Goal: Information Seeking & Learning: Learn about a topic

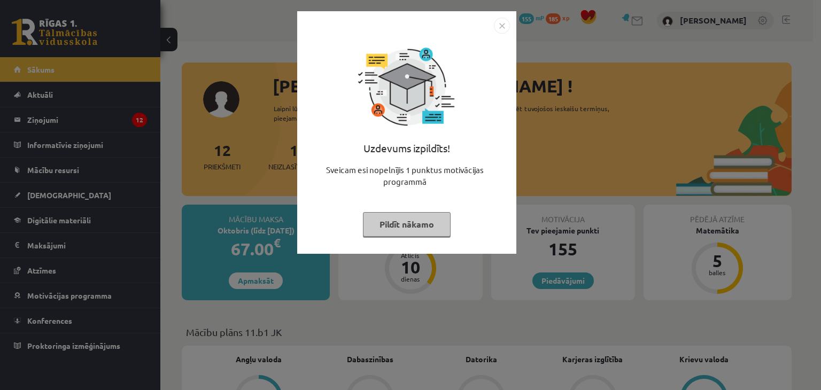
click at [426, 221] on button "Pildīt nākamo" at bounding box center [407, 224] width 88 height 25
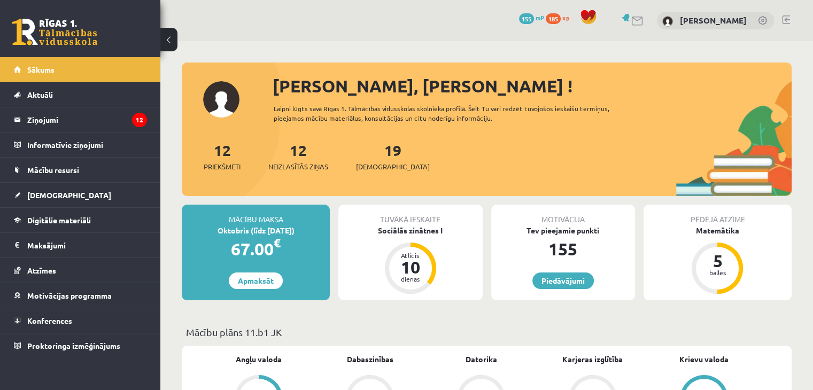
scroll to position [107, 0]
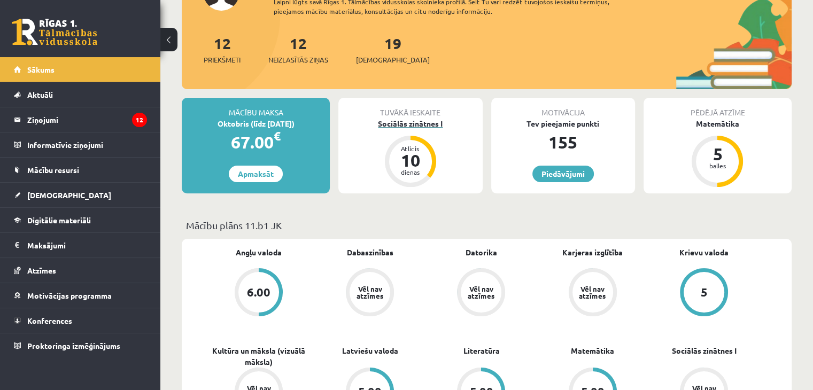
click at [432, 121] on div "Sociālās zinātnes I" at bounding box center [410, 123] width 144 height 11
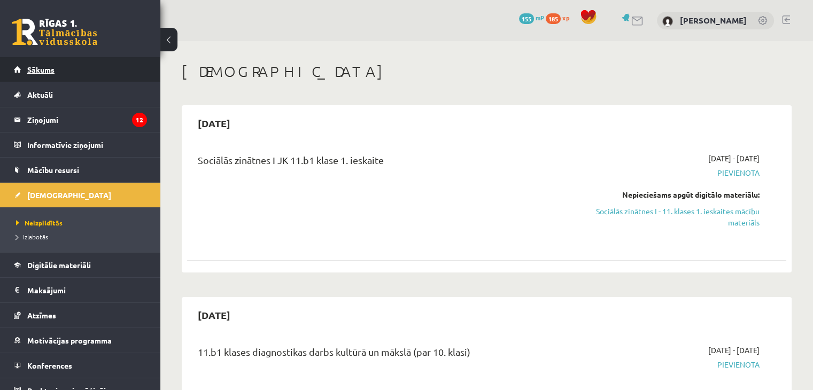
click at [109, 69] on link "Sākums" at bounding box center [80, 69] width 133 height 25
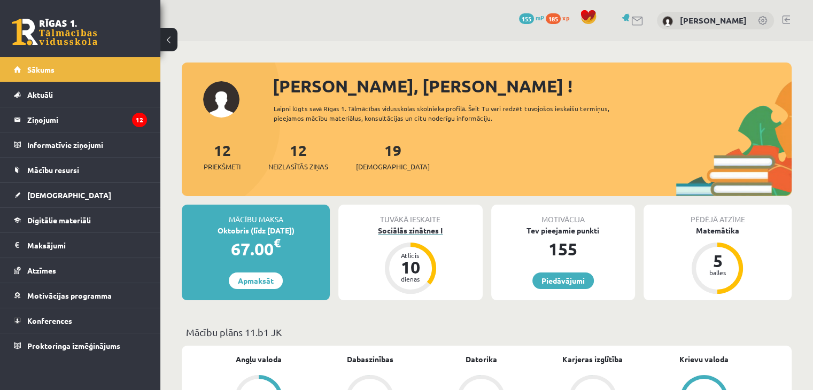
click at [425, 232] on div "Sociālās zinātnes I" at bounding box center [410, 230] width 144 height 11
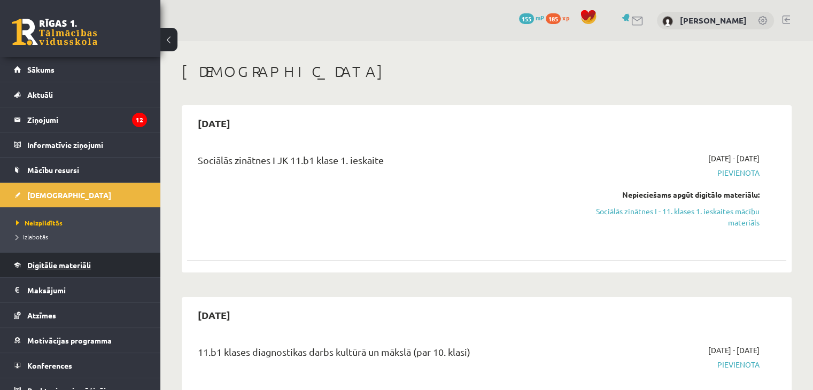
click at [61, 266] on span "Digitālie materiāli" at bounding box center [59, 265] width 64 height 10
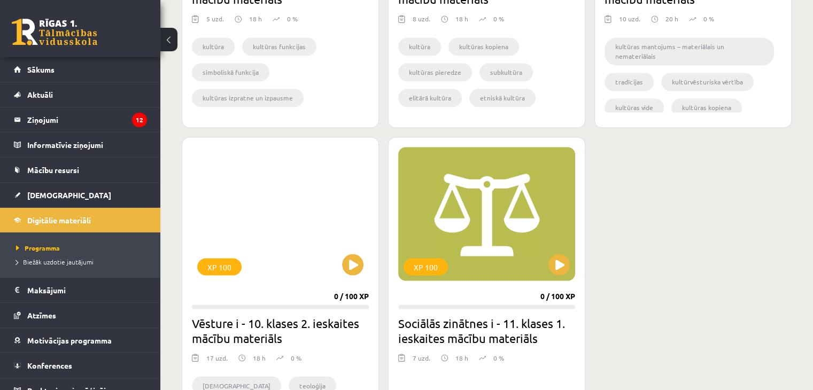
scroll to position [2010, 0]
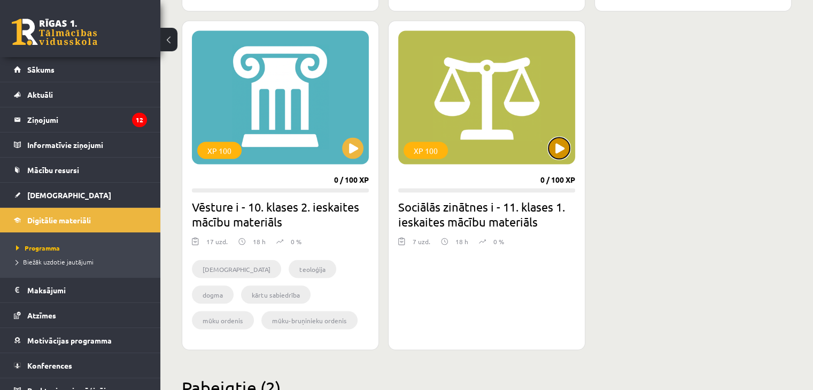
click at [557, 144] on button at bounding box center [559, 147] width 21 height 21
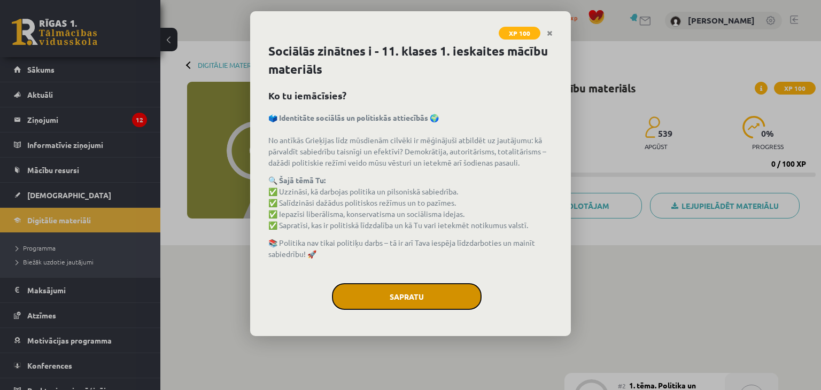
click at [407, 305] on button "Sapratu" at bounding box center [407, 296] width 150 height 27
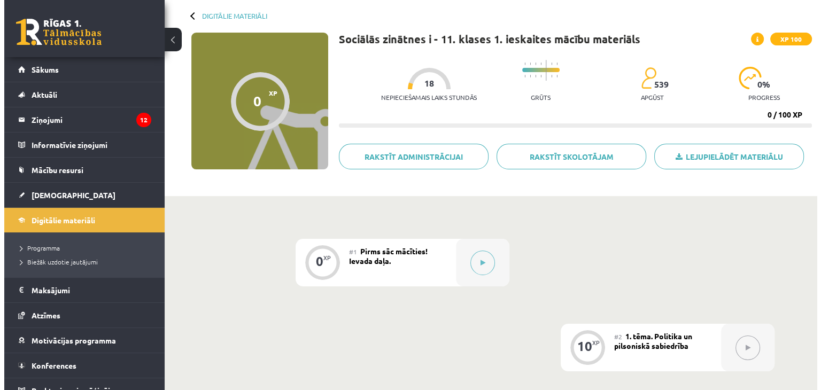
scroll to position [107, 0]
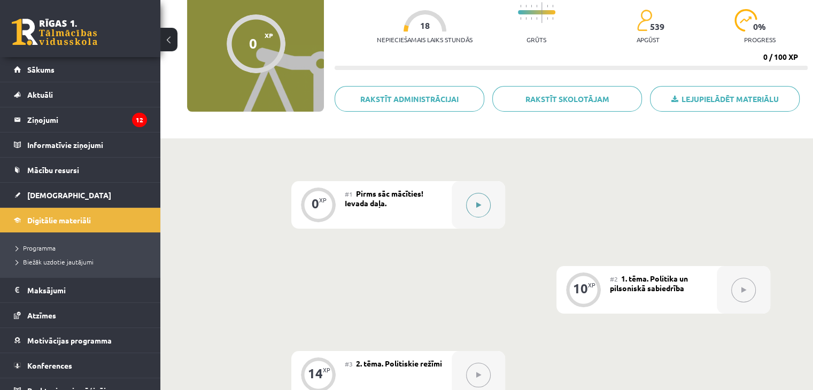
click at [484, 204] on button at bounding box center [478, 205] width 25 height 25
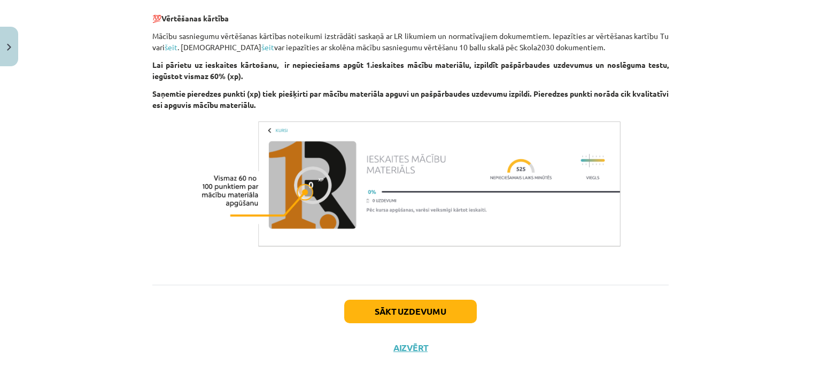
scroll to position [682, 0]
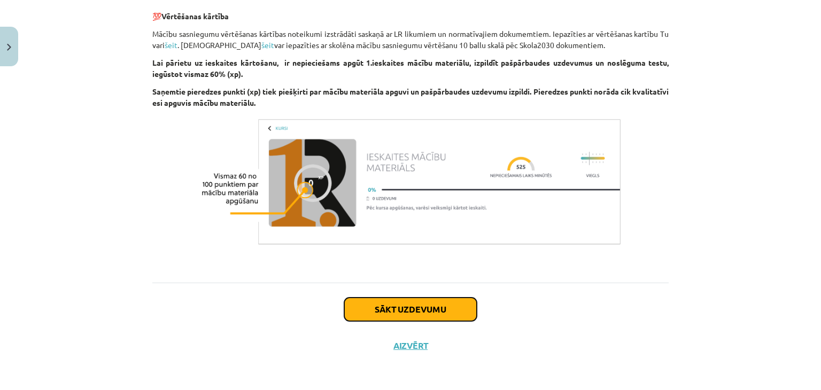
click at [406, 309] on button "Sākt uzdevumu" at bounding box center [410, 310] width 133 height 24
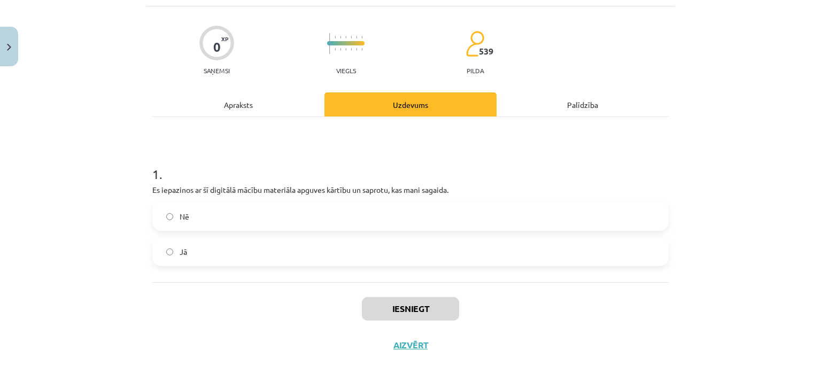
scroll to position [27, 0]
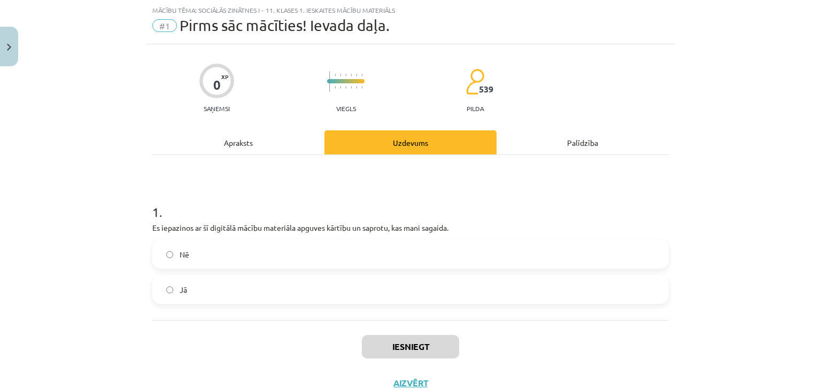
click at [323, 255] on label "Nē" at bounding box center [410, 254] width 514 height 27
click at [307, 288] on label "Jā" at bounding box center [410, 289] width 514 height 27
click at [367, 328] on div "Iesniegt Aizvērt" at bounding box center [410, 357] width 517 height 75
click at [383, 345] on button "Iesniegt" at bounding box center [410, 347] width 97 height 24
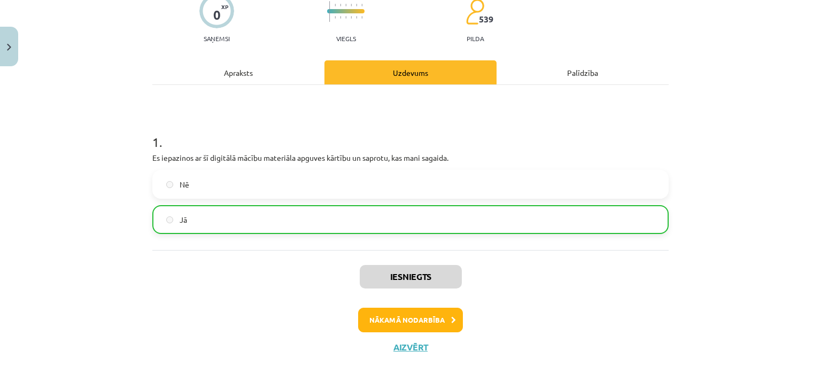
scroll to position [98, 0]
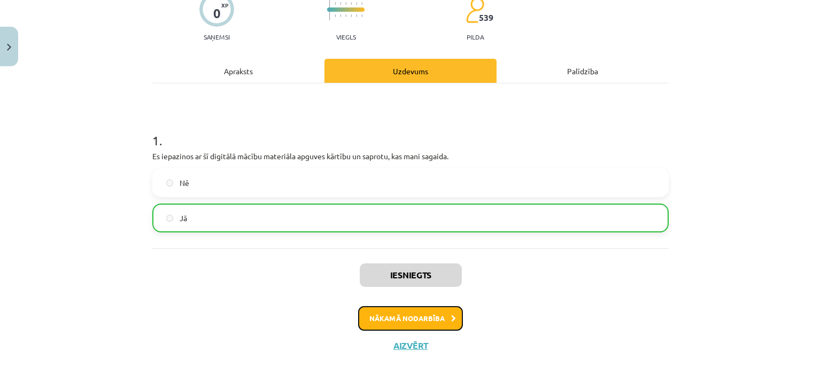
click at [420, 317] on button "Nākamā nodarbība" at bounding box center [410, 318] width 105 height 25
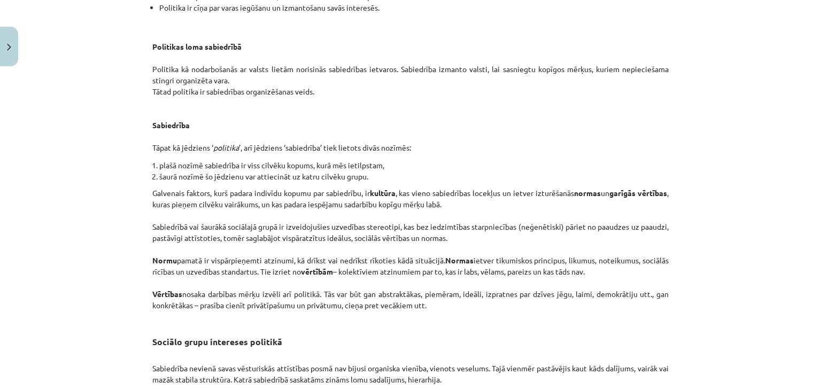
scroll to position [1362, 0]
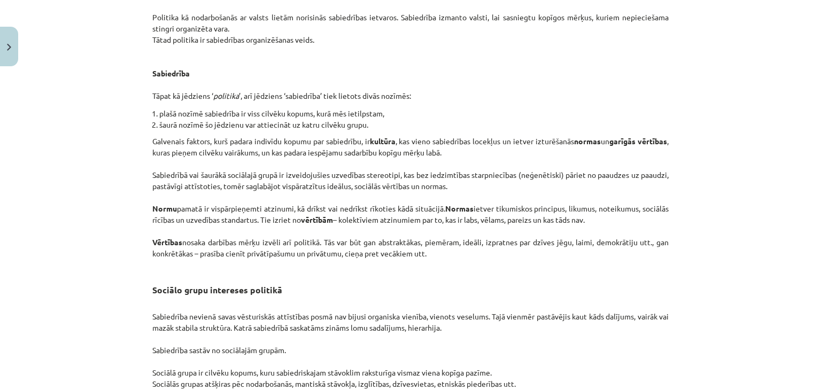
drag, startPoint x: 346, startPoint y: 81, endPoint x: 317, endPoint y: 89, distance: 30.5
click at [319, 89] on p "Politikas loma sabiedrībā Politika kā nodarbošanās ar valsts lietām norisinās s…" at bounding box center [410, 34] width 517 height 135
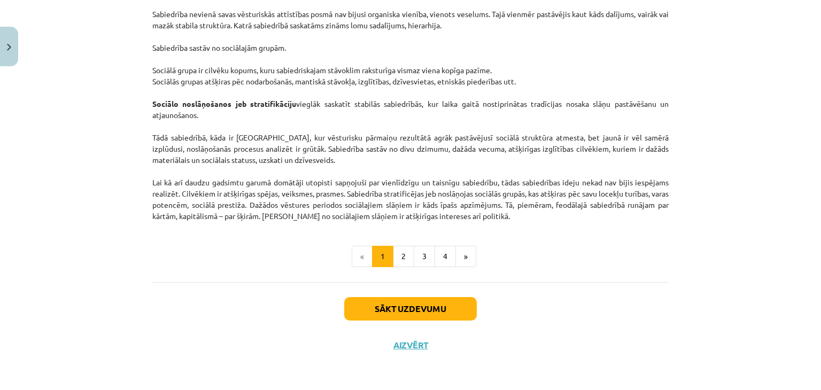
scroll to position [1567, 0]
click at [431, 305] on button "Sākt uzdevumu" at bounding box center [410, 309] width 133 height 24
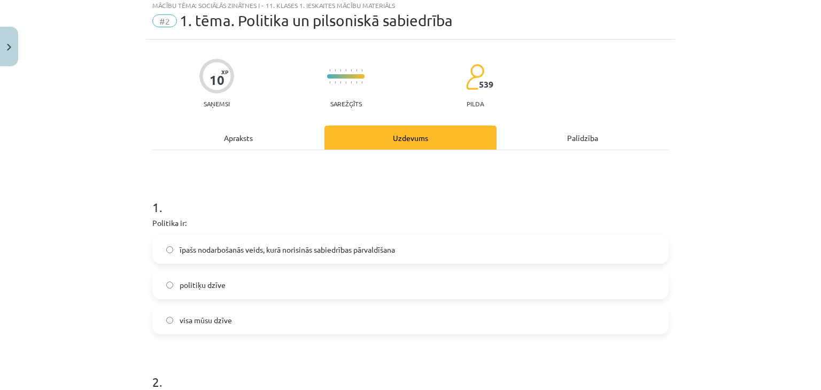
scroll to position [27, 0]
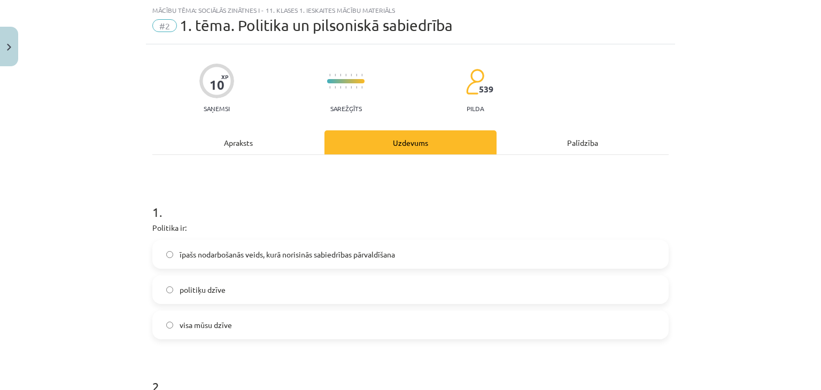
click at [307, 255] on span "īpašs nodarbošanās veids, kurā norisinās sabiedrības pārvaldīšana" at bounding box center [288, 254] width 216 height 11
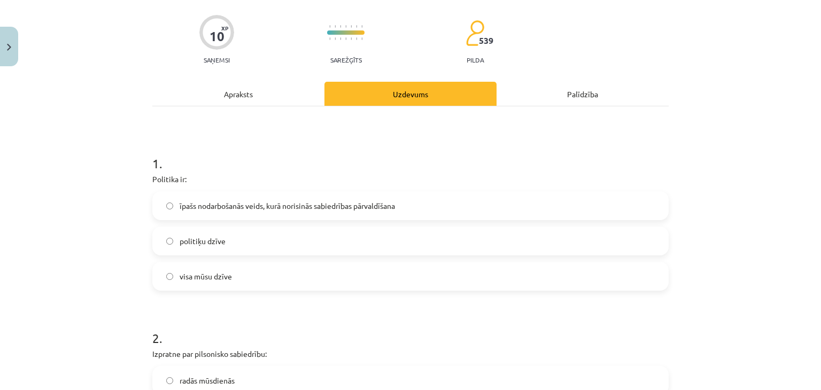
scroll to position [241, 0]
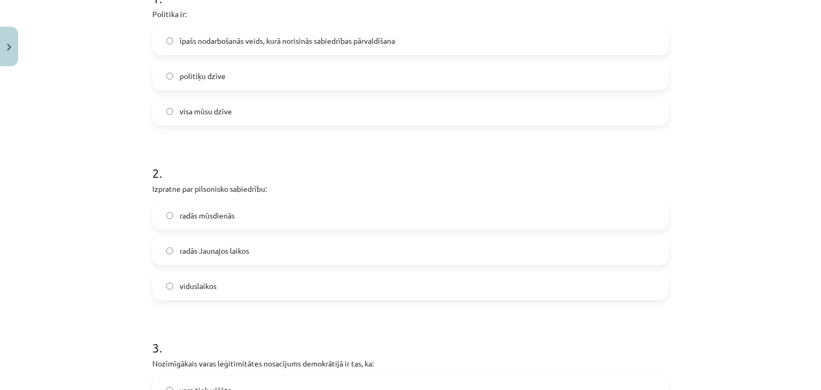
click at [226, 292] on label "viduslaikos" at bounding box center [410, 286] width 514 height 27
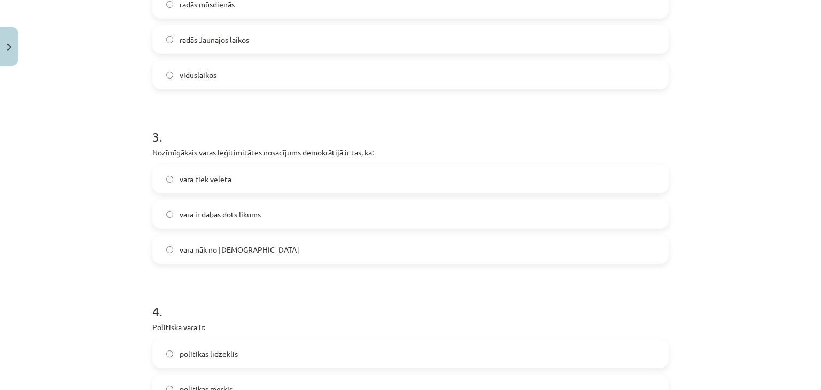
scroll to position [455, 0]
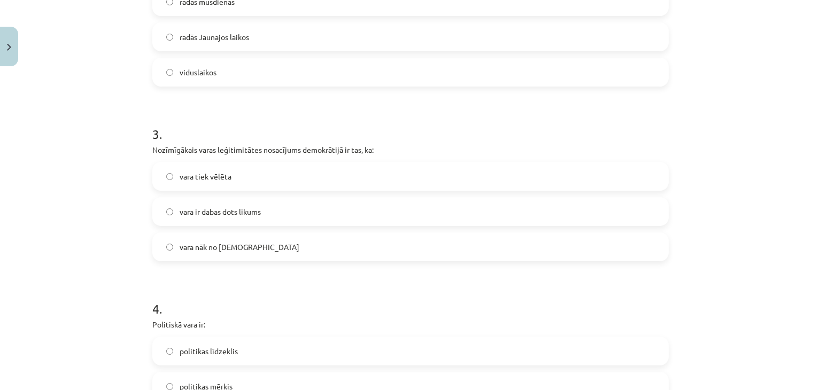
click at [233, 182] on label "vara tiek vēlēta" at bounding box center [410, 176] width 514 height 27
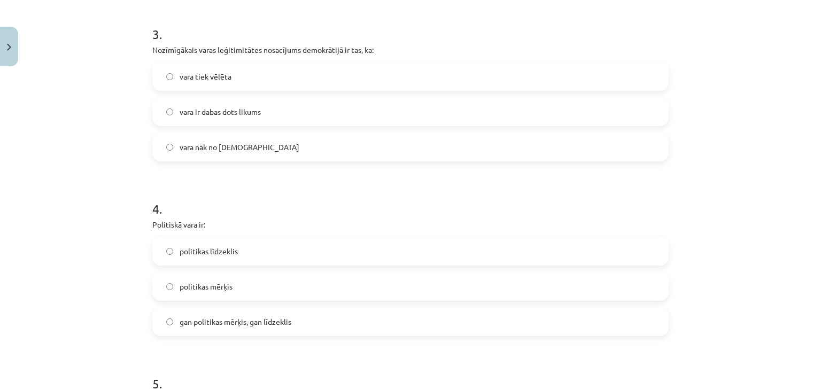
scroll to position [561, 0]
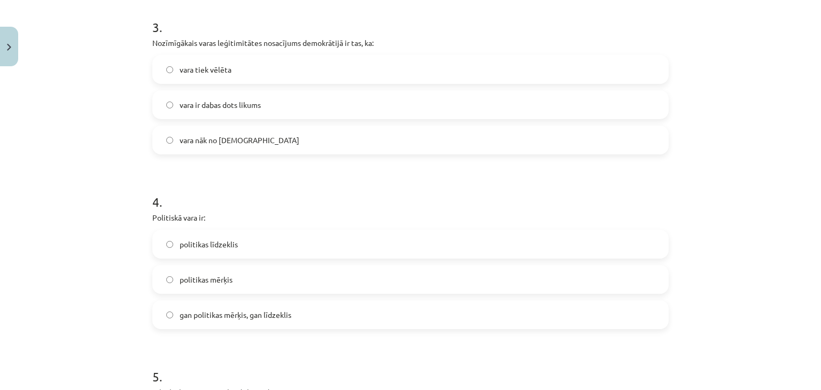
click at [261, 315] on span "gan politikas mērķis, gan līdzeklis" at bounding box center [236, 315] width 112 height 11
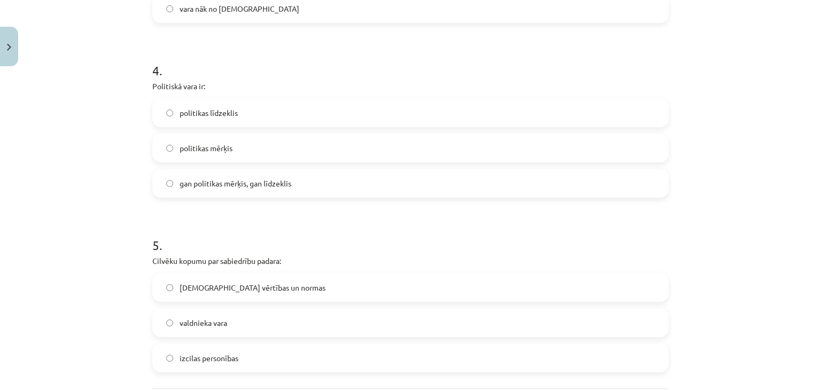
scroll to position [775, 0]
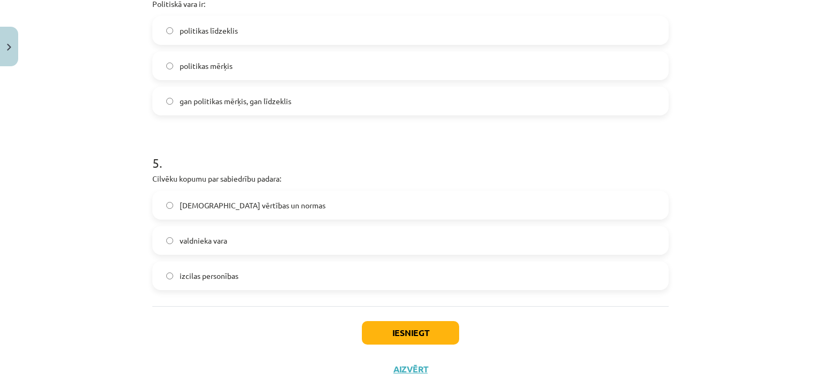
drag, startPoint x: 280, startPoint y: 208, endPoint x: 308, endPoint y: 225, distance: 32.7
click at [281, 208] on label "kopīgās vērtības un normas" at bounding box center [410, 205] width 514 height 27
click at [402, 332] on button "Iesniegt" at bounding box center [410, 333] width 97 height 24
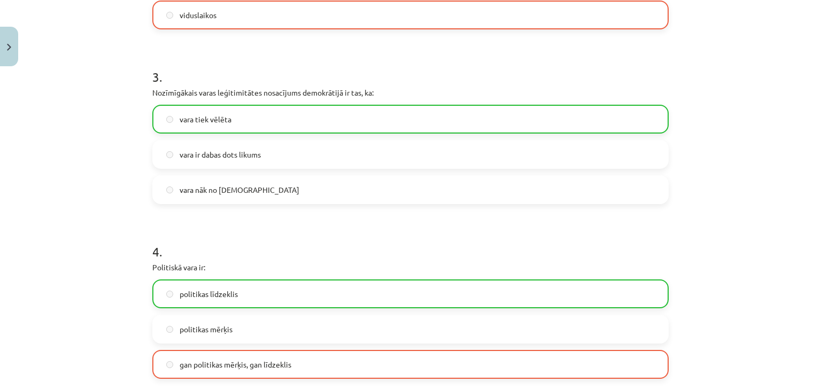
scroll to position [833, 0]
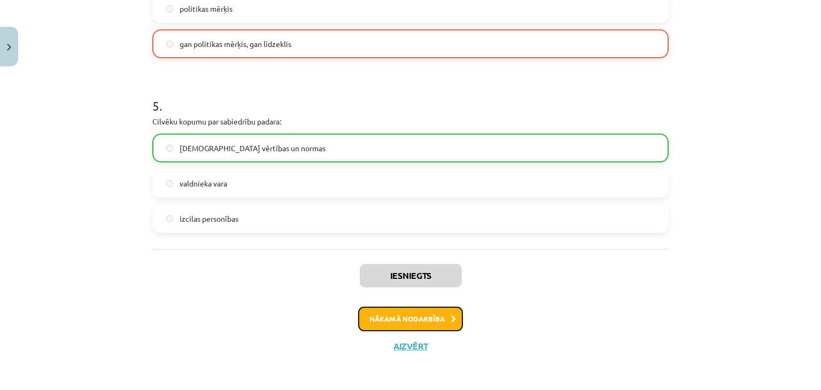
click at [404, 326] on button "Nākamā nodarbība" at bounding box center [410, 319] width 105 height 25
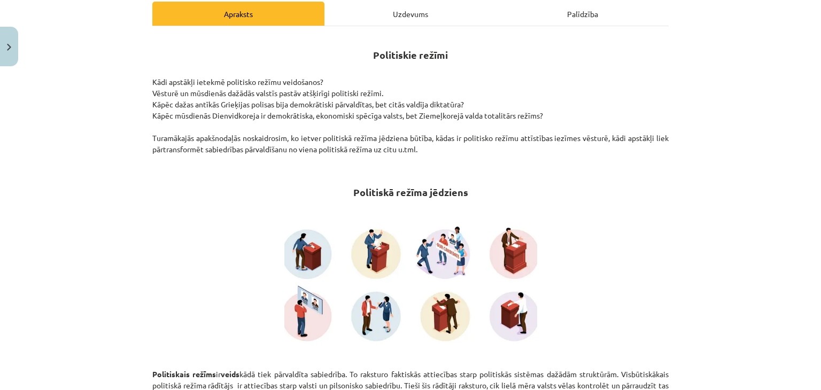
scroll to position [0, 0]
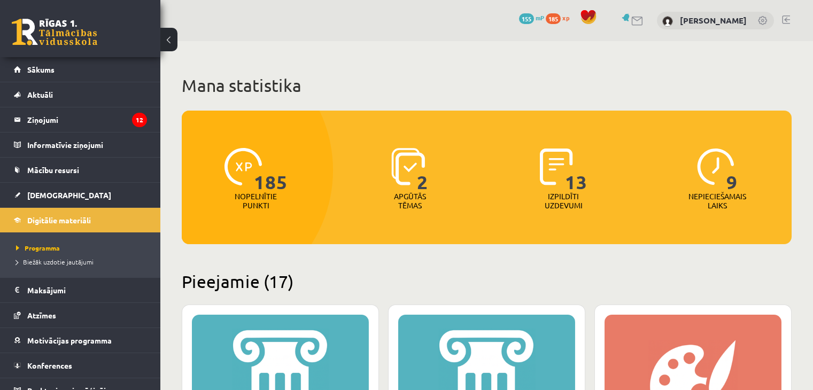
scroll to position [2010, 0]
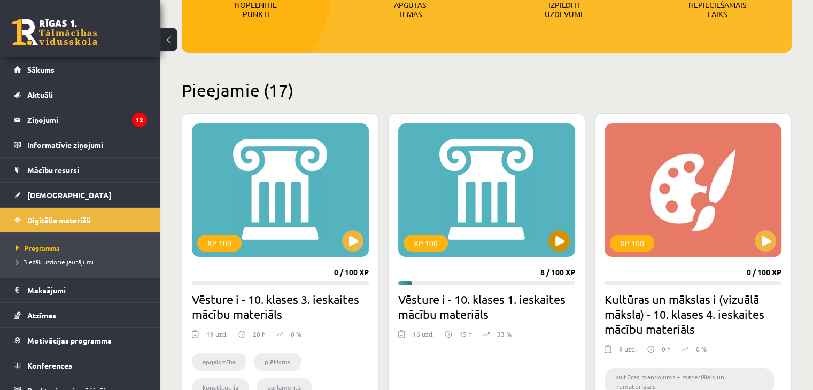
scroll to position [298, 0]
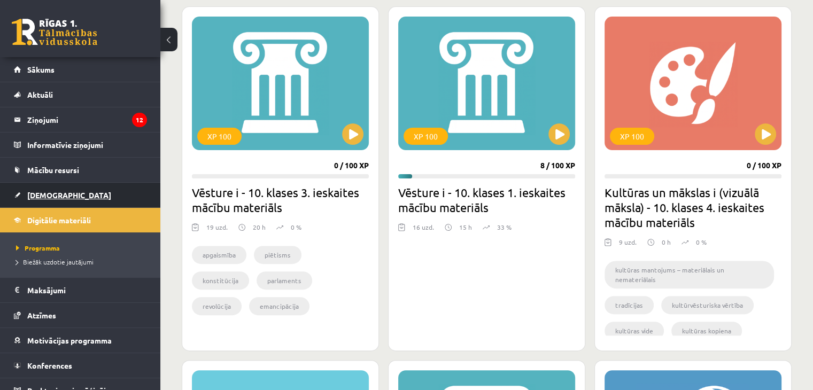
click at [58, 199] on link "[DEMOGRAPHIC_DATA]" at bounding box center [80, 195] width 133 height 25
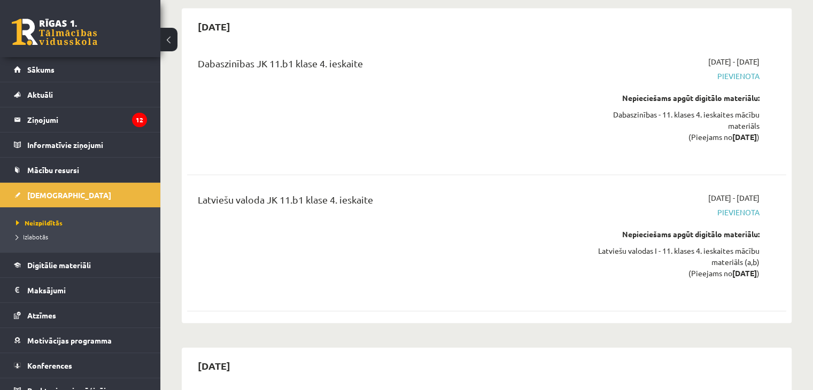
scroll to position [6456, 0]
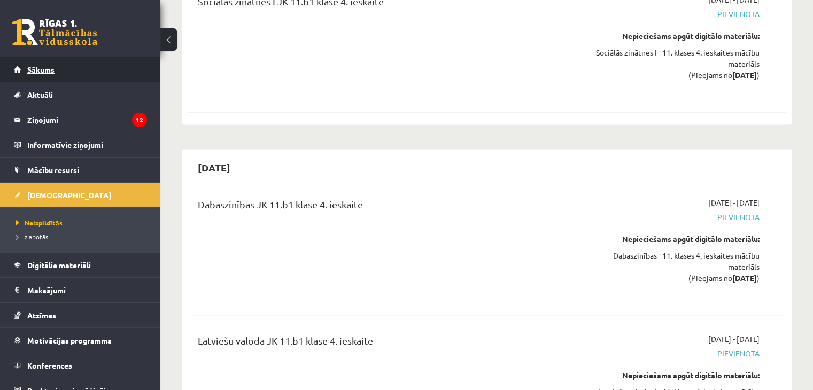
click at [41, 67] on span "Sākums" at bounding box center [40, 70] width 27 height 10
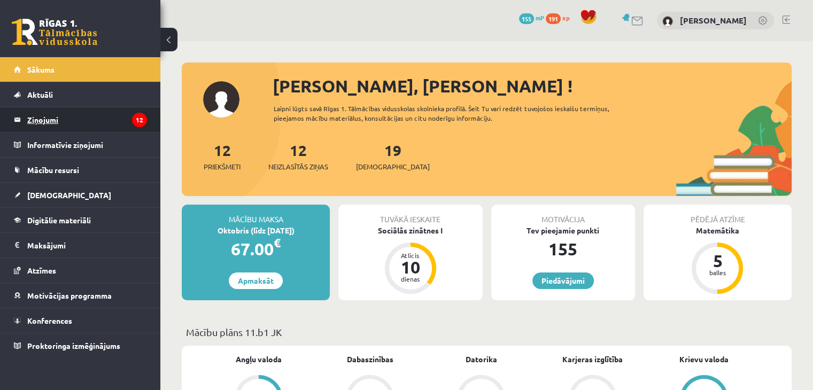
click at [60, 126] on legend "Ziņojumi 12" at bounding box center [87, 119] width 120 height 25
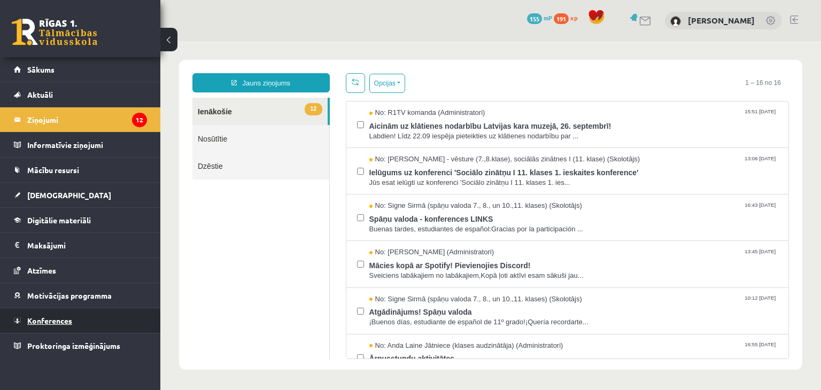
click at [71, 325] on link "Konferences" at bounding box center [80, 321] width 133 height 25
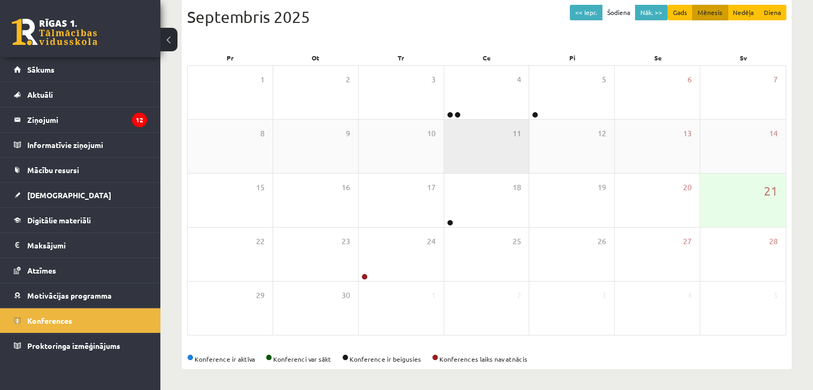
scroll to position [120, 0]
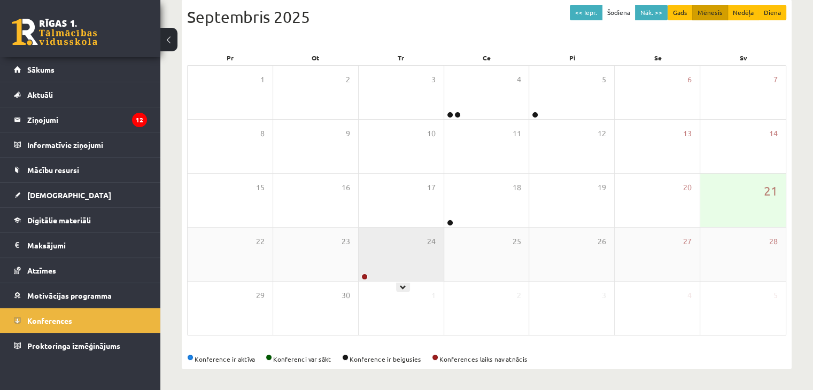
click at [406, 267] on div "24" at bounding box center [401, 254] width 85 height 53
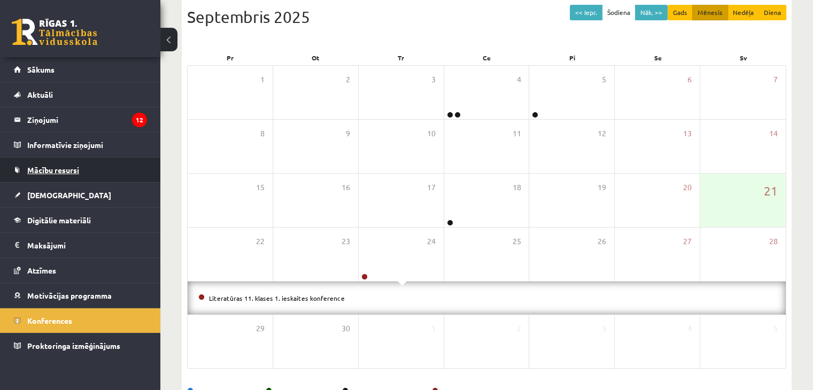
click at [63, 168] on span "Mācību resursi" at bounding box center [53, 170] width 52 height 10
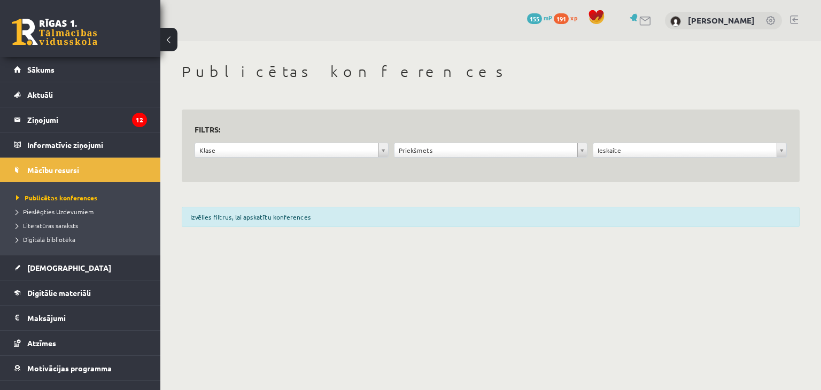
click at [330, 143] on div "Klase" at bounding box center [292, 150] width 194 height 15
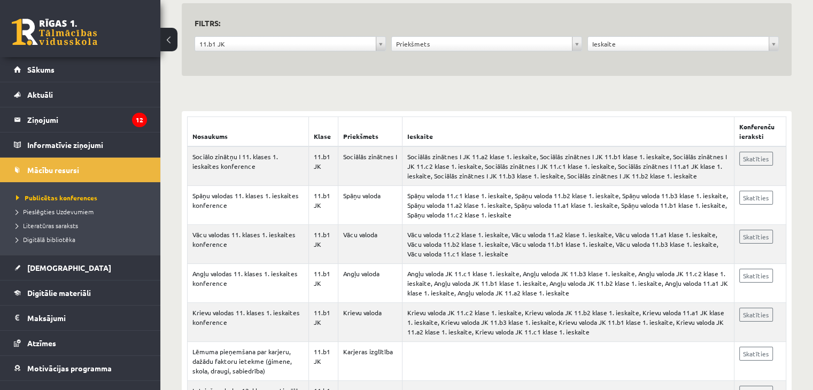
scroll to position [107, 0]
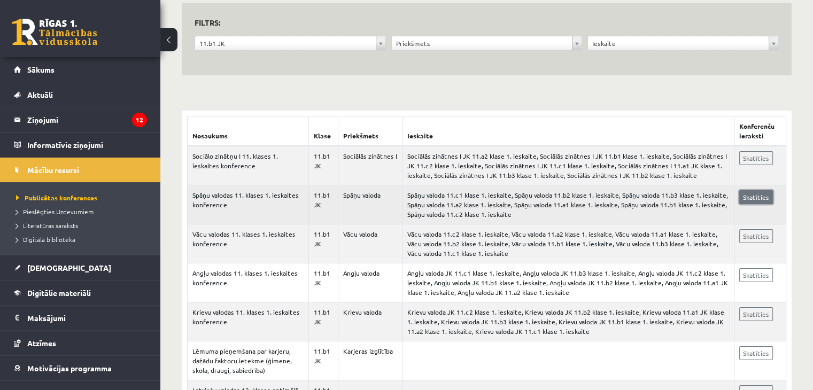
click at [758, 199] on link "Skatīties" at bounding box center [757, 197] width 34 height 14
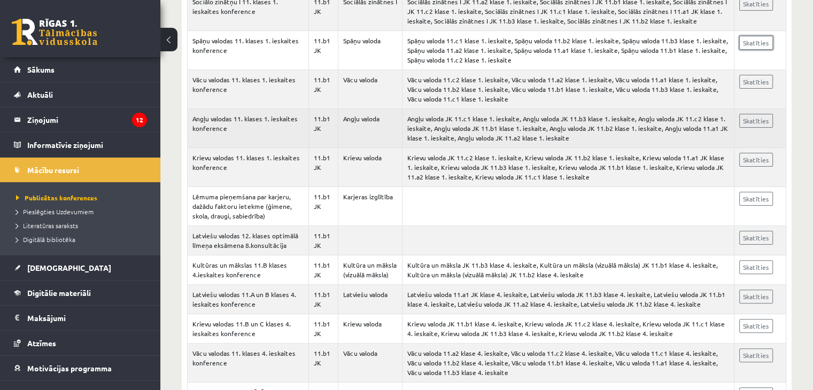
scroll to position [321, 0]
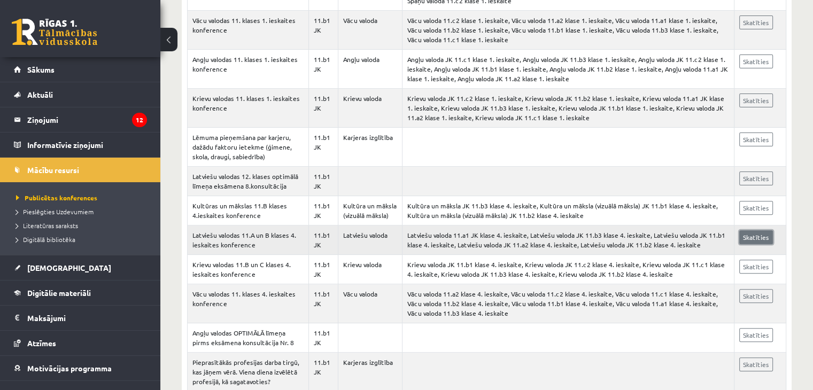
click at [758, 239] on link "Skatīties" at bounding box center [757, 237] width 34 height 14
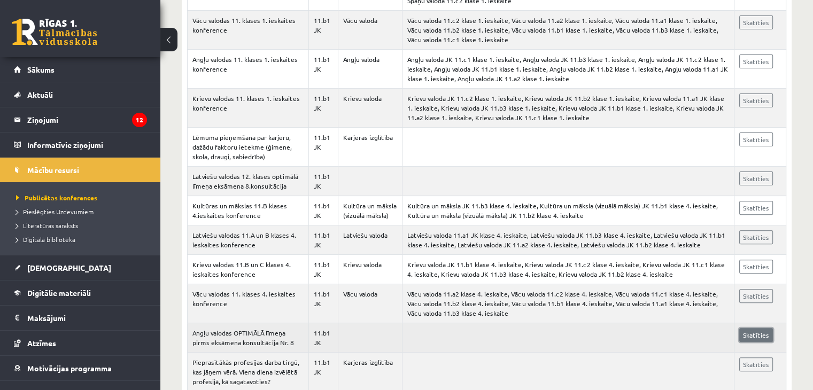
click at [753, 329] on link "Skatīties" at bounding box center [757, 335] width 34 height 14
